Goal: Obtain resource: Obtain resource

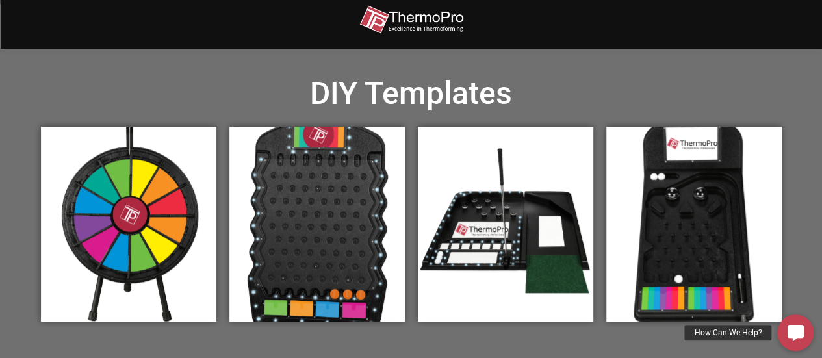
scroll to position [421, 0]
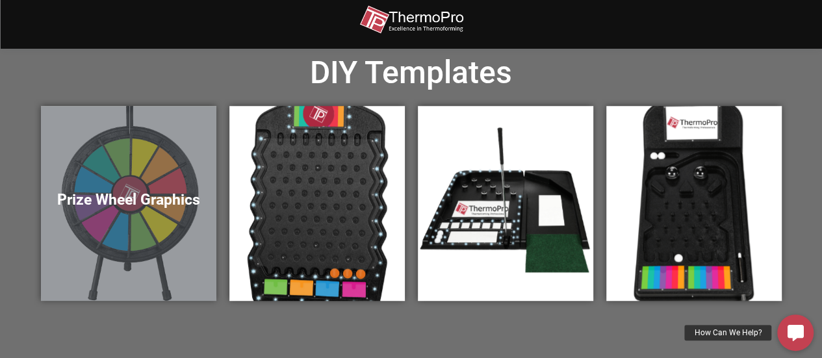
click at [129, 201] on h5 "Prize Wheel Graphics" at bounding box center [129, 200] width 150 height 18
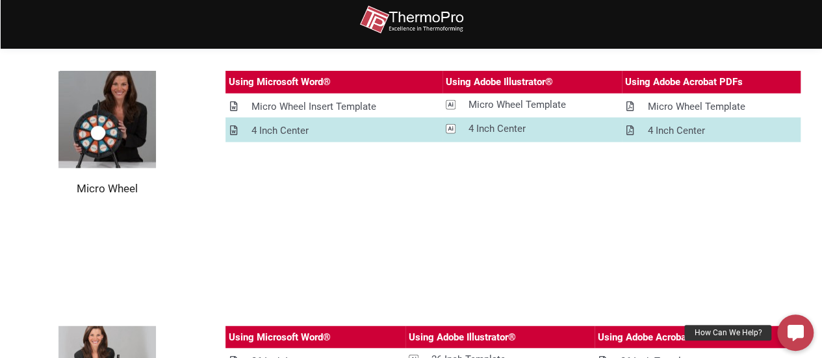
scroll to position [1554, 0]
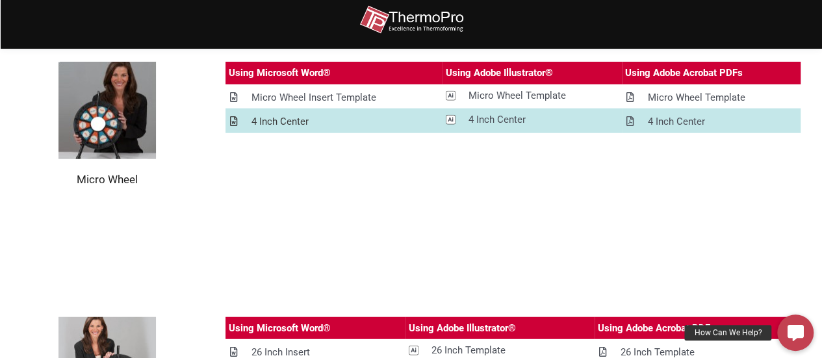
click at [273, 120] on div "4 Inch Center" at bounding box center [280, 122] width 57 height 16
click at [338, 94] on div "Micro Wheel Insert Template" at bounding box center [314, 98] width 125 height 16
click at [343, 97] on div "Micro Wheel Insert Template" at bounding box center [314, 98] width 125 height 16
